Goal: Communication & Community: Answer question/provide support

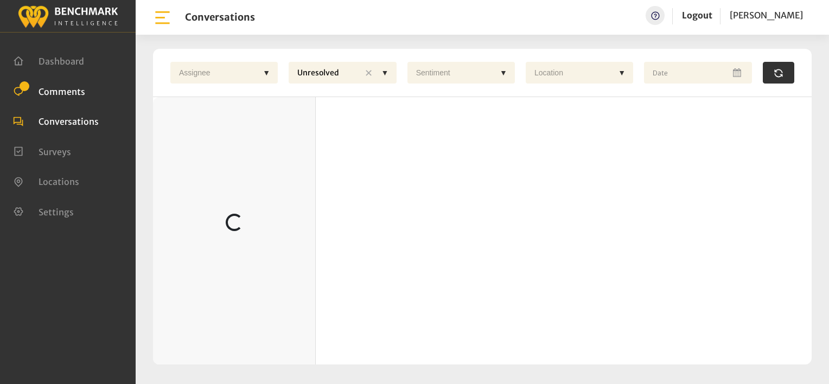
click at [69, 87] on span "Comments" at bounding box center [62, 91] width 47 height 11
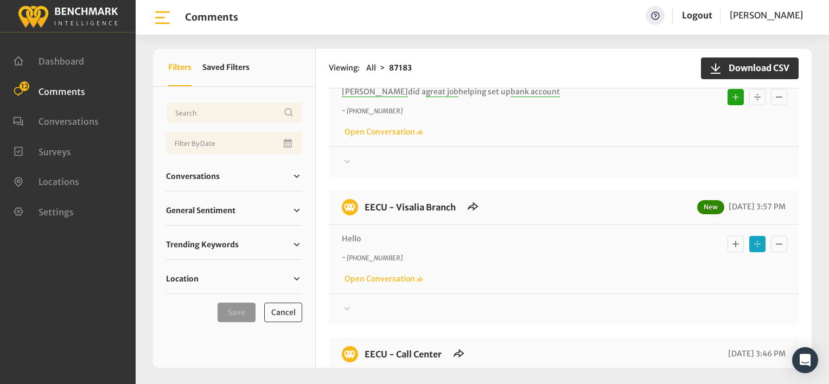
scroll to position [1573, 0]
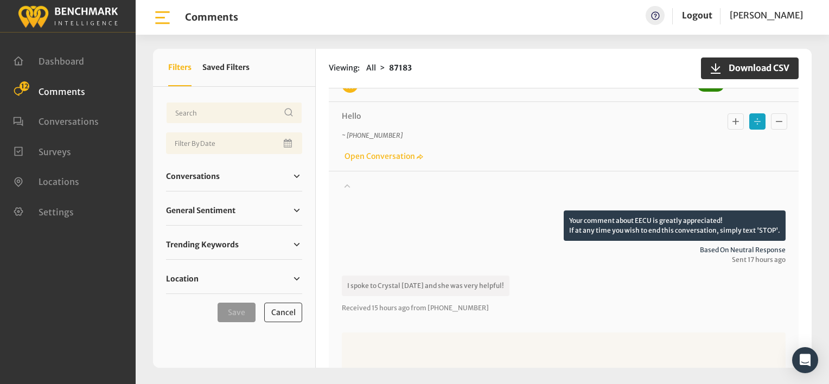
scroll to position [1682, 0]
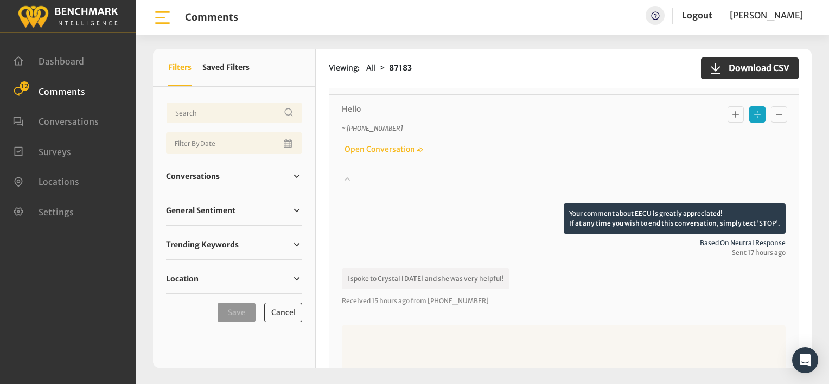
click at [731, 108] on icon "Basic example" at bounding box center [735, 114] width 11 height 13
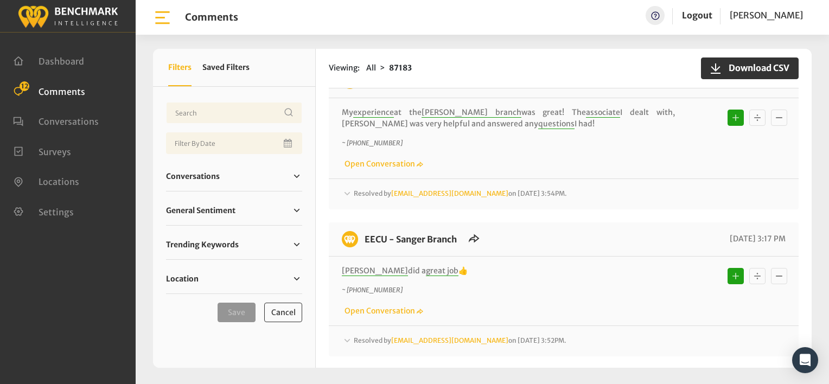
scroll to position [2498, 0]
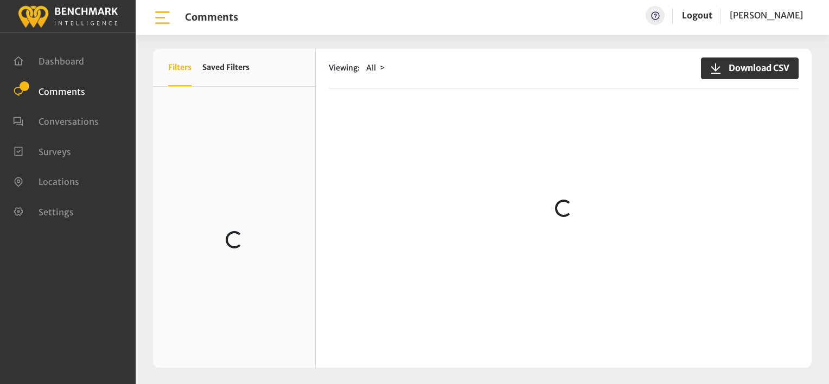
click at [547, 94] on div "Viewing: All Download CSV Loading..." at bounding box center [564, 208] width 496 height 319
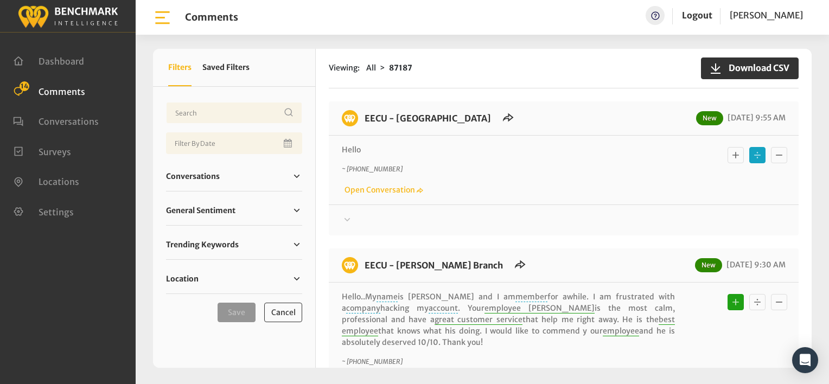
click at [346, 218] on icon at bounding box center [347, 219] width 11 height 13
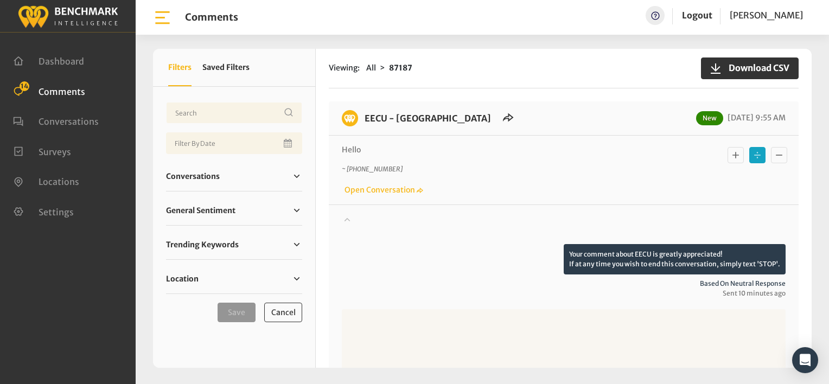
click at [398, 232] on div at bounding box center [564, 229] width 444 height 30
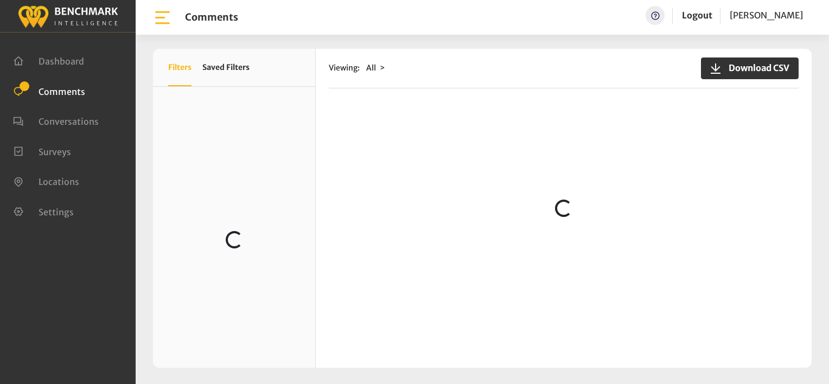
scroll to position [54, 0]
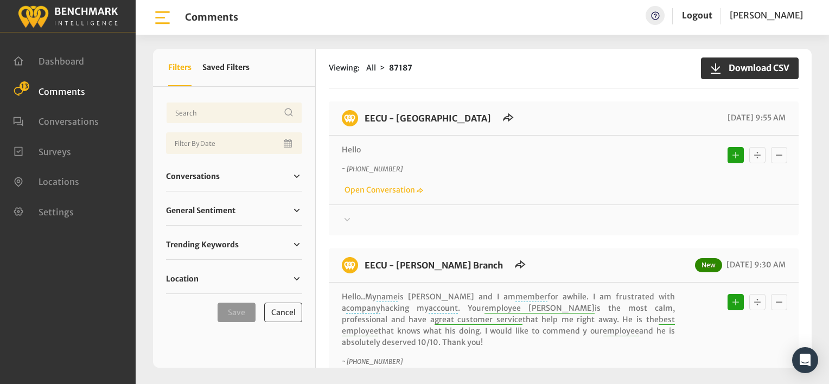
click at [598, 188] on div "~ +15593623363 Open Conversation" at bounding box center [564, 179] width 444 height 31
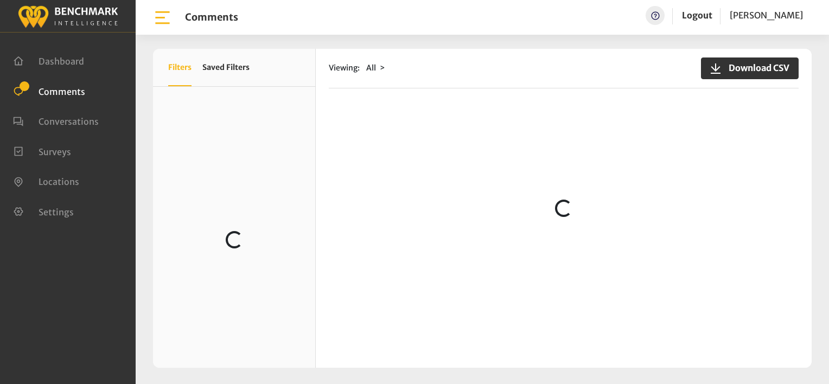
scroll to position [217, 0]
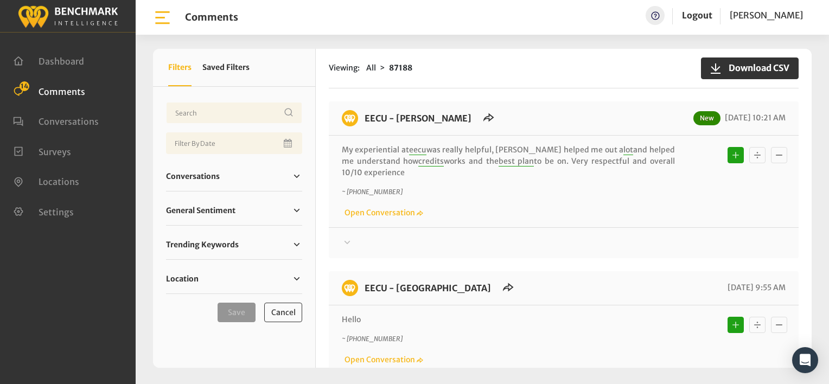
click at [522, 89] on div "Viewing: All 87188 Download CSV EECU - [PERSON_NAME] New [DATE] 10:21 AM My exp…" at bounding box center [564, 208] width 496 height 319
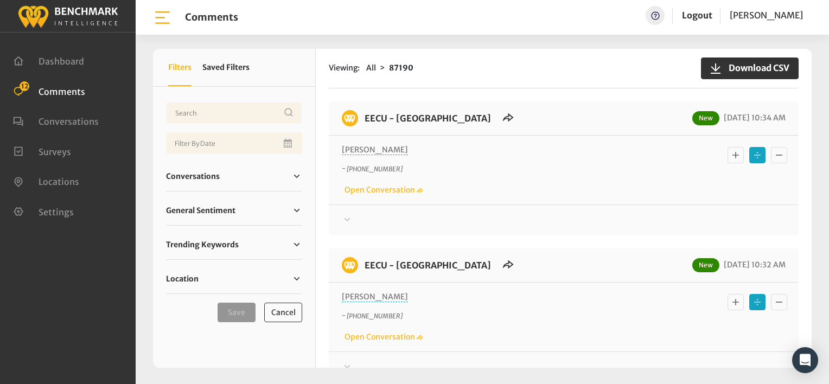
click at [347, 218] on icon at bounding box center [347, 219] width 11 height 13
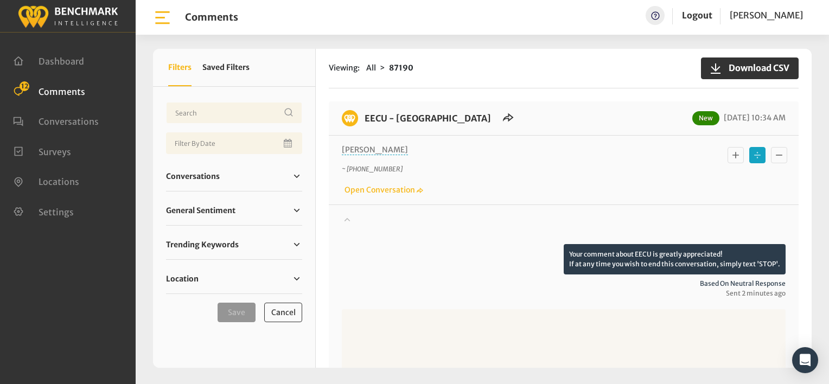
click at [347, 218] on icon at bounding box center [347, 220] width 6 height 4
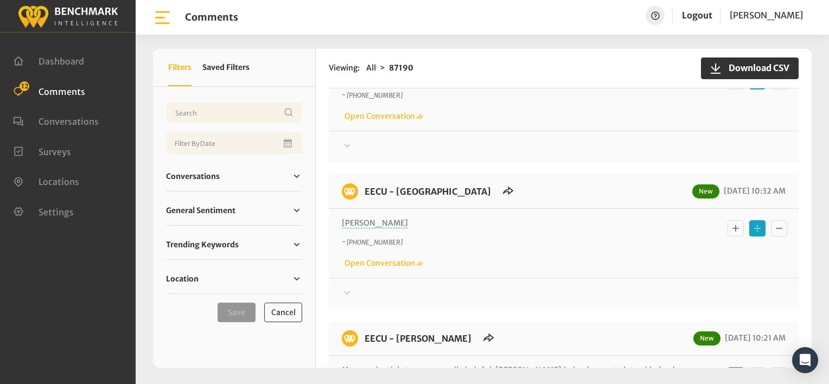
scroll to position [163, 0]
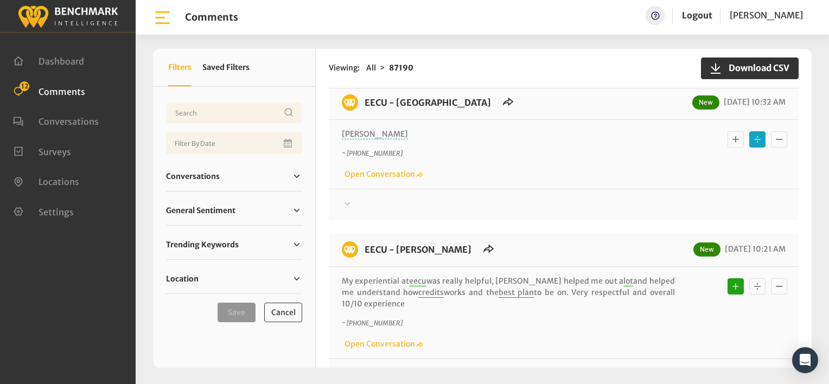
click at [346, 58] on icon at bounding box center [347, 56] width 6 height 3
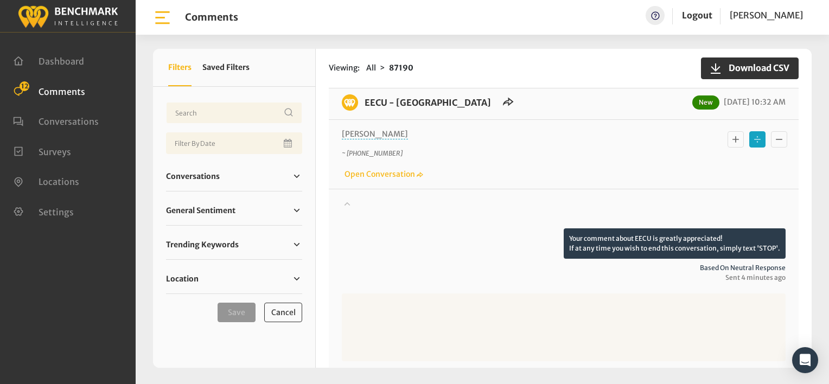
click at [349, 58] on icon at bounding box center [347, 56] width 6 height 3
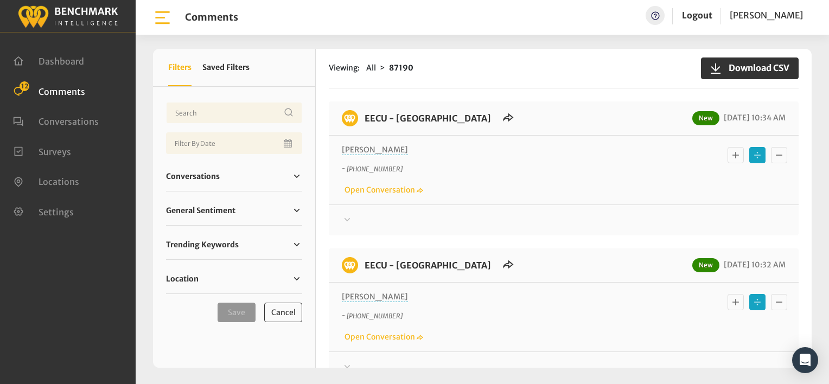
click at [348, 218] on icon at bounding box center [347, 219] width 11 height 13
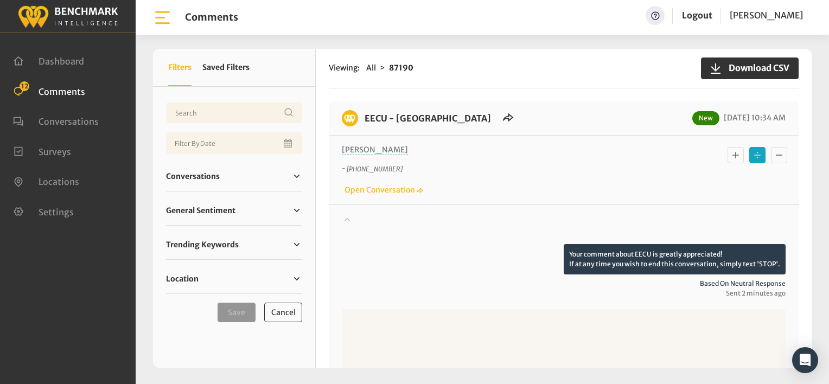
click at [348, 218] on icon at bounding box center [347, 220] width 6 height 4
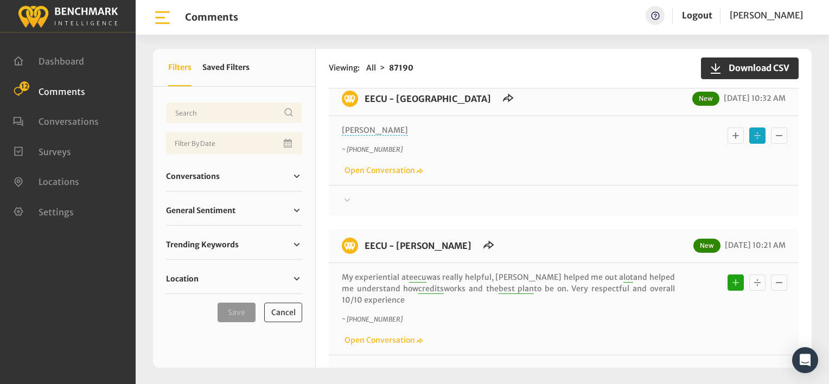
scroll to position [217, 0]
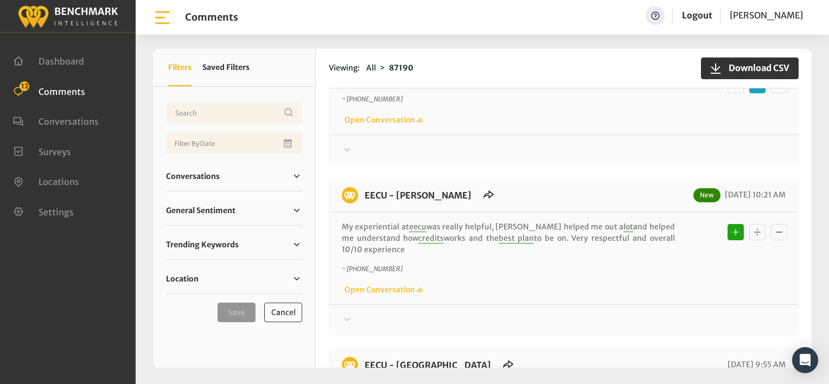
click at [349, 9] on icon at bounding box center [347, 2] width 11 height 13
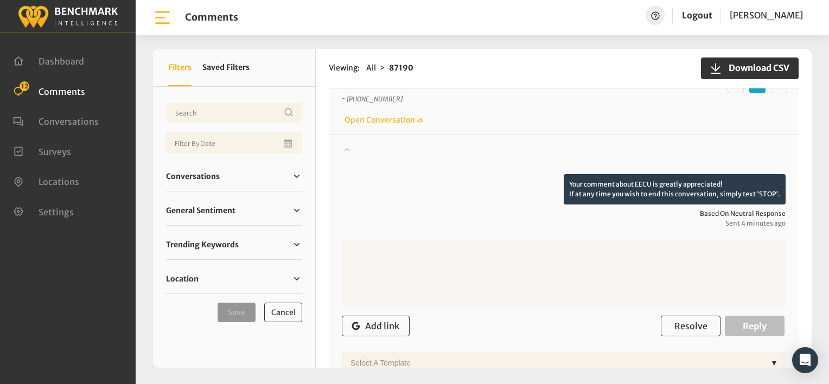
click at [349, 9] on icon at bounding box center [347, 2] width 11 height 13
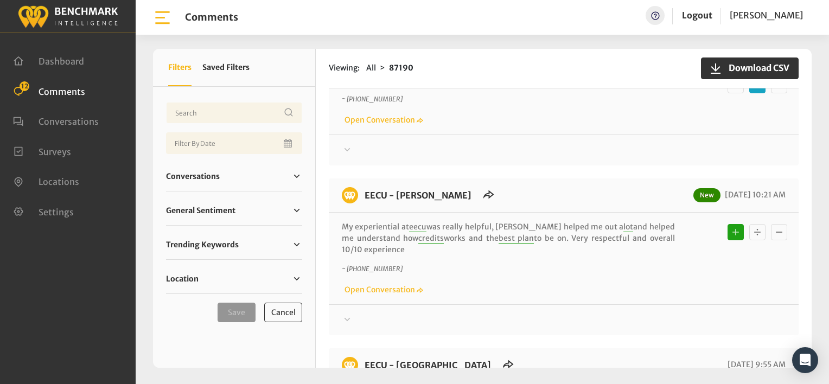
click at [526, 133] on div "EECU - Clovis North Branch New 08/12/2025 10:32 AM Julie ~ +15592871813 Open Co…" at bounding box center [564, 98] width 470 height 134
drag, startPoint x: 526, startPoint y: 133, endPoint x: 505, endPoint y: 176, distance: 47.1
click at [505, 176] on div "EECU - Clinton Way New 08/12/2025 10:34 AM Christina ~ +15594306344 Open Conver…" at bounding box center [564, 279] width 470 height 790
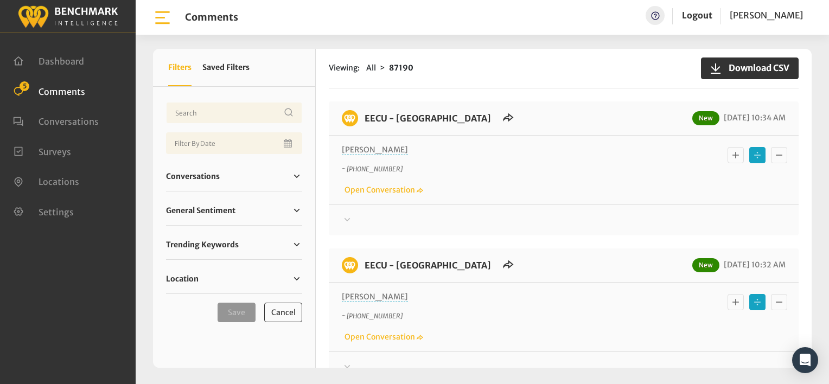
click at [347, 218] on icon at bounding box center [347, 219] width 11 height 13
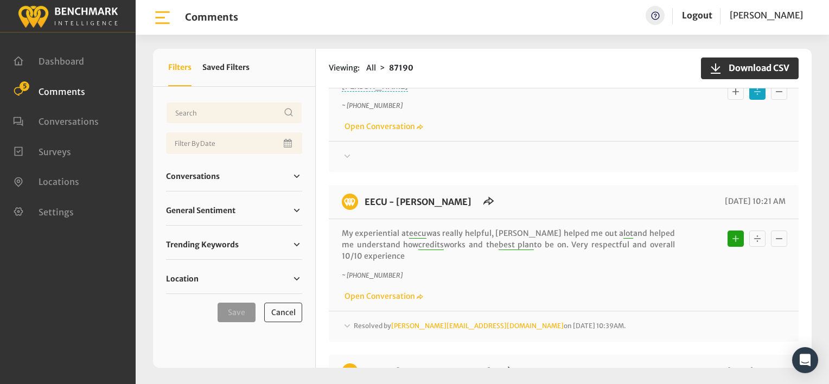
scroll to position [434, 0]
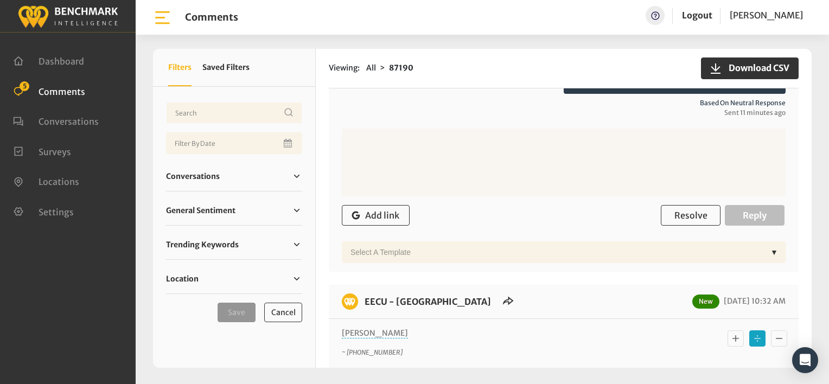
scroll to position [0, 0]
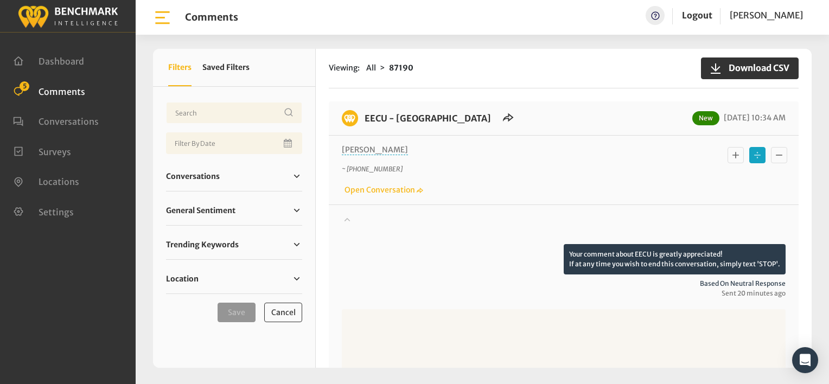
click at [543, 176] on div "~ +15594306344 Open Conversation" at bounding box center [564, 179] width 444 height 31
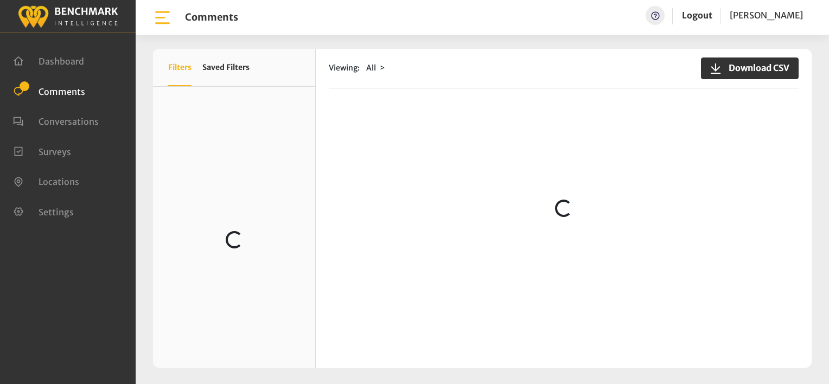
click at [64, 91] on span "Comments" at bounding box center [62, 91] width 47 height 11
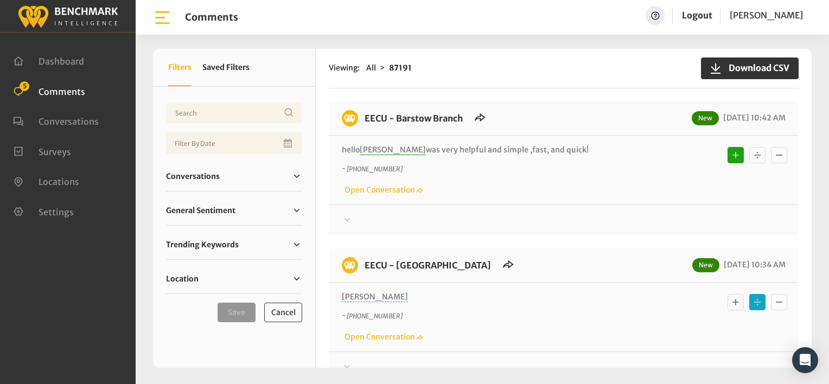
click at [545, 196] on div "hello [PERSON_NAME] was very helpful and simple ,fast, and quick! ~ [PHONE_NUMB…" at bounding box center [564, 170] width 470 height 69
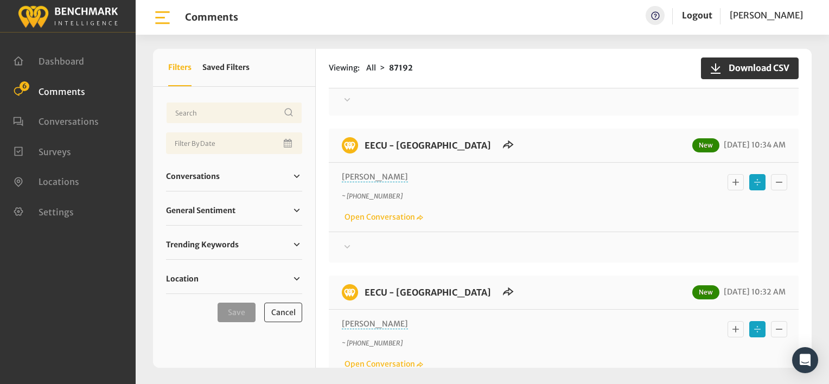
scroll to position [271, 0]
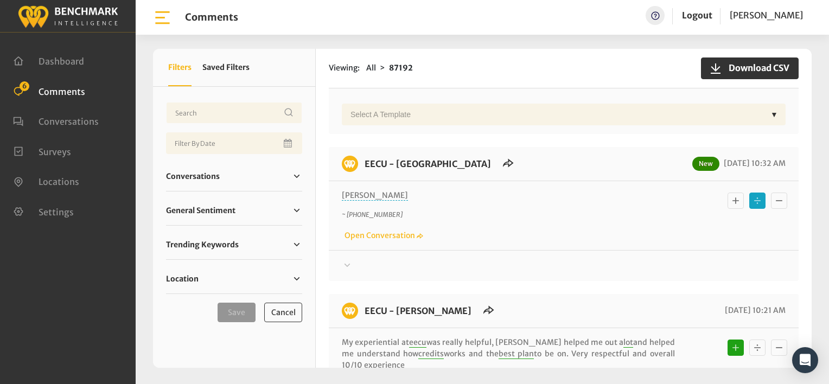
scroll to position [597, 0]
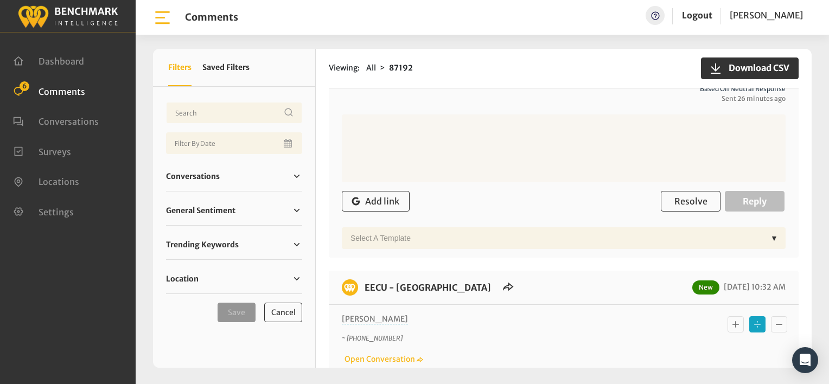
scroll to position [488, 0]
click at [401, 130] on textarea at bounding box center [564, 149] width 444 height 68
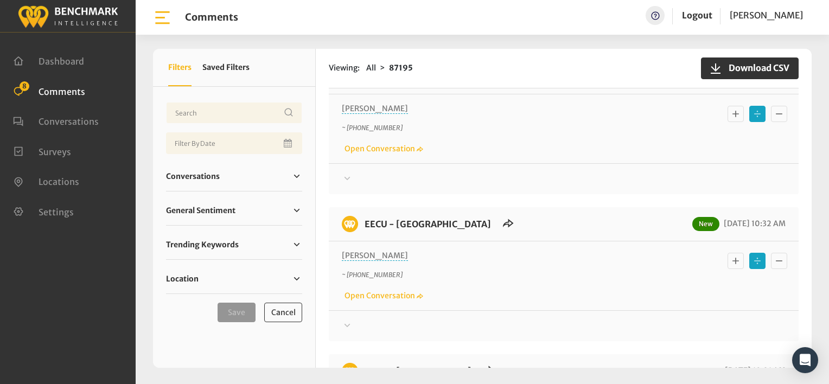
scroll to position [814, 0]
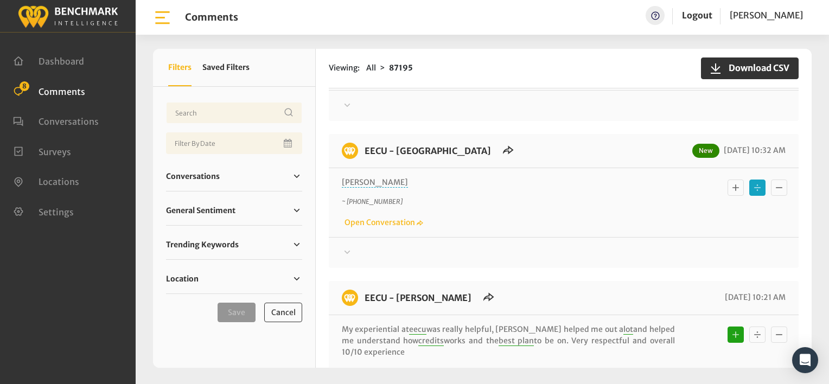
scroll to position [1031, 0]
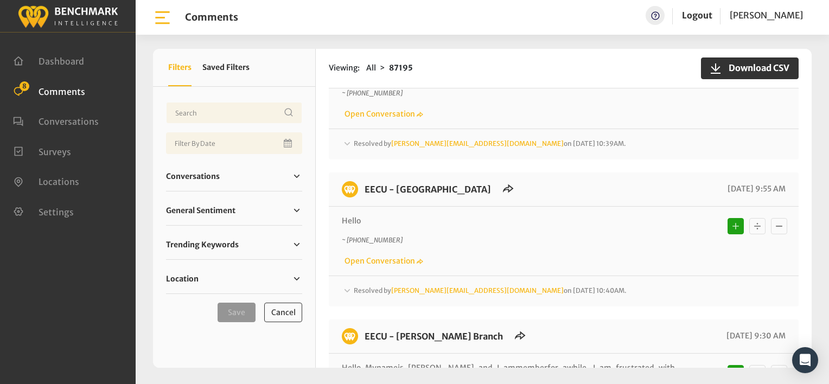
scroll to position [1193, 0]
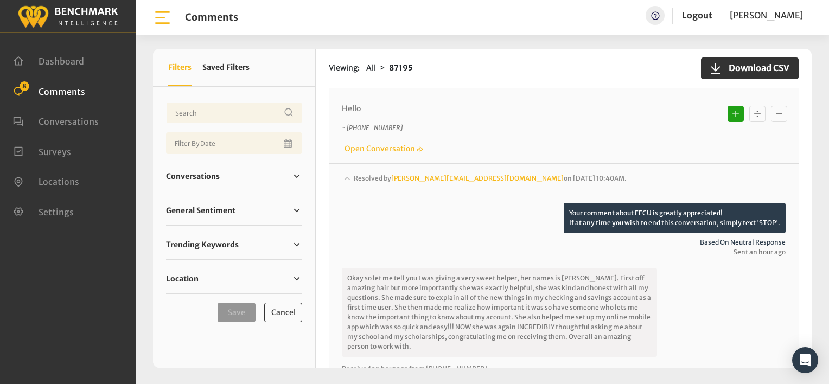
scroll to position [1302, 0]
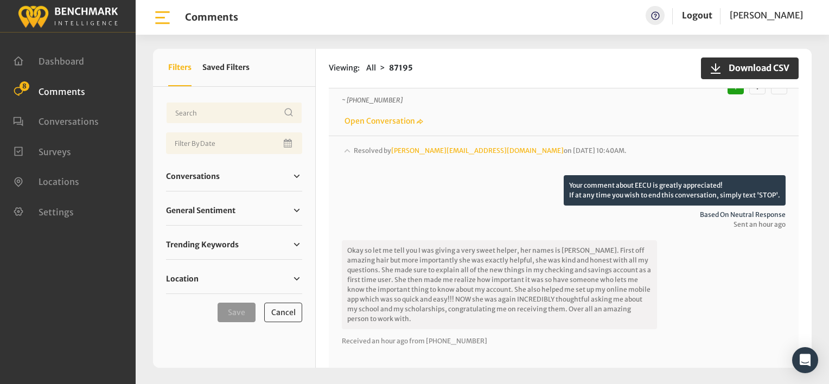
click at [381, 210] on span "Based on neutral response" at bounding box center [564, 215] width 444 height 10
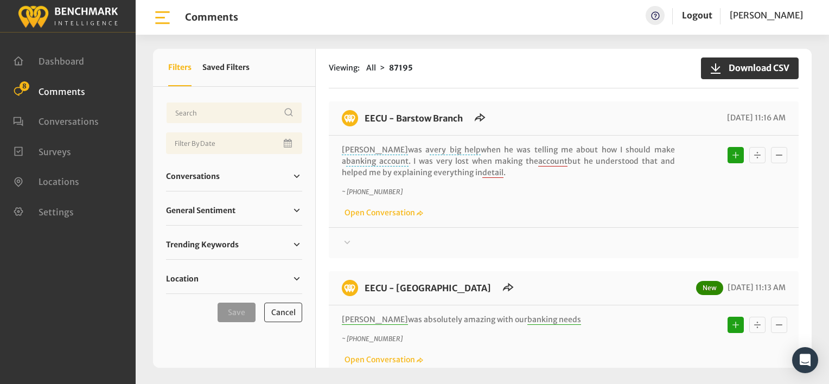
click at [570, 95] on div "Viewing: All 87195 Download CSV EECU - Barstow Branch [DATE] 11:16 AM [PERSON_N…" at bounding box center [564, 208] width 496 height 319
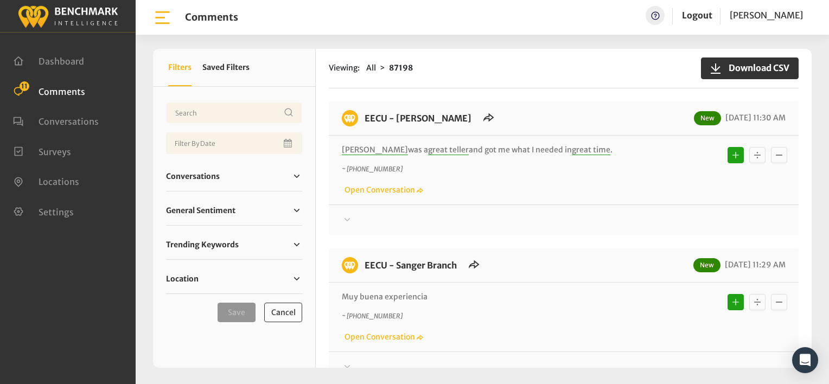
click at [574, 233] on div "EECU - Van Ness New 08/12/2025 11:30 AM Christina was a great teller and got me…" at bounding box center [564, 168] width 470 height 134
click at [509, 87] on div "Viewing: All 87198 Download CSV EECU - Van Ness New 08/12/2025 11:30 AM Christi…" at bounding box center [564, 208] width 496 height 319
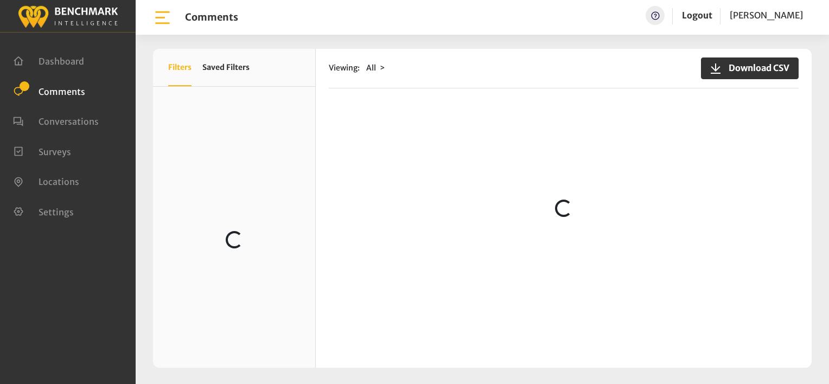
scroll to position [108, 0]
